Goal: Information Seeking & Learning: Find specific fact

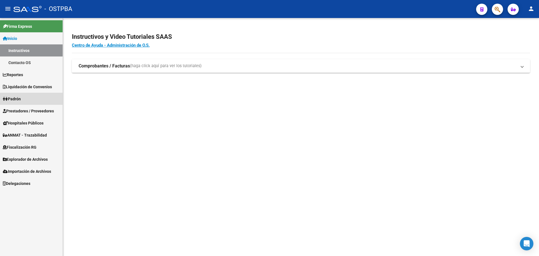
click at [36, 99] on link "Padrón" at bounding box center [31, 99] width 63 height 12
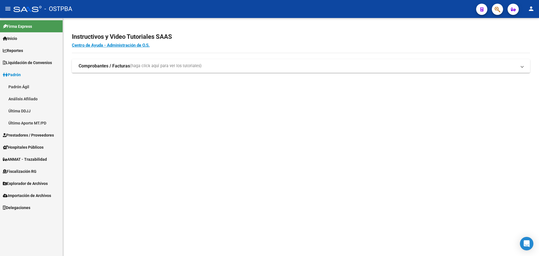
click at [34, 87] on link "Padrón Ágil" at bounding box center [31, 87] width 63 height 12
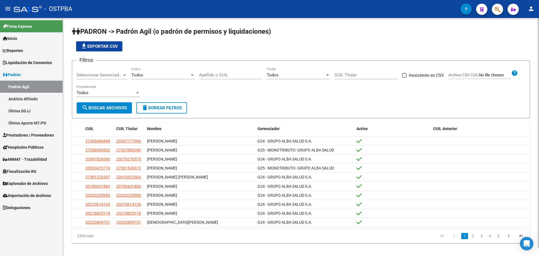
click at [212, 77] on input "Apellido o CUIL" at bounding box center [230, 74] width 63 height 5
paste input "38992155"
type input "38992155"
click at [129, 109] on button "search Buscar Archivos" at bounding box center [104, 107] width 55 height 11
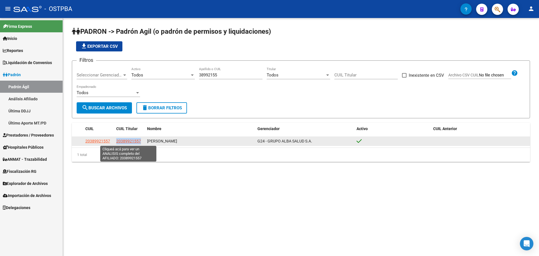
drag, startPoint x: 142, startPoint y: 141, endPoint x: 116, endPoint y: 143, distance: 26.2
click at [116, 143] on div "20389921557" at bounding box center [129, 141] width 26 height 6
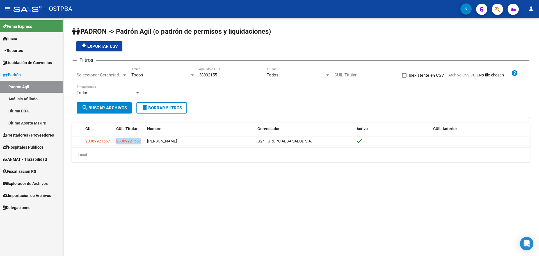
copy span "20389921557"
